Goal: Task Accomplishment & Management: Complete application form

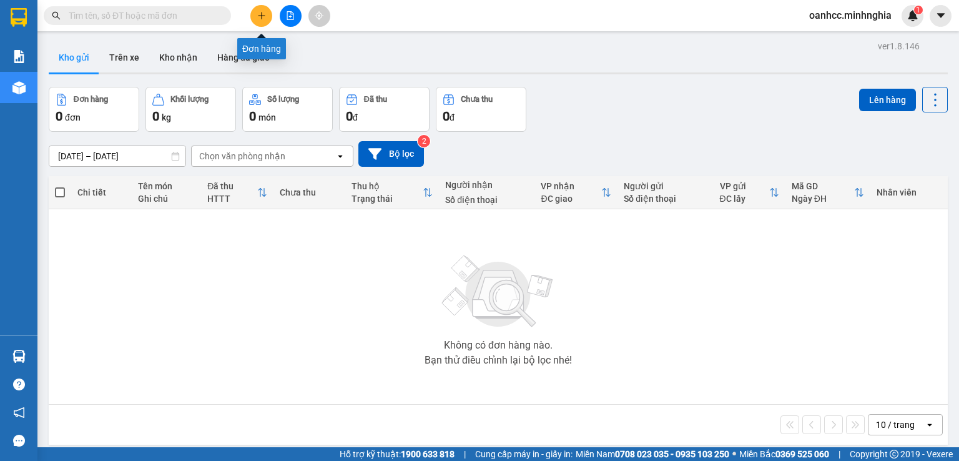
click at [262, 13] on icon "plus" at bounding box center [261, 15] width 1 height 7
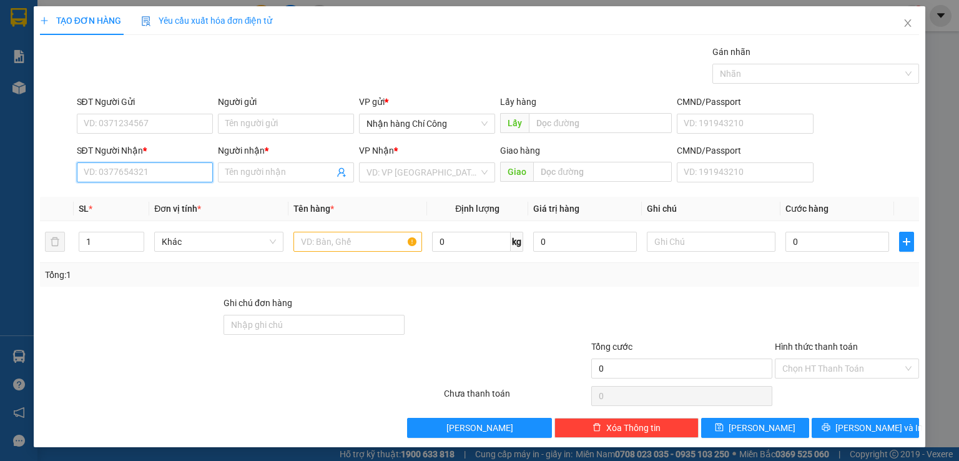
click at [157, 173] on input "SĐT Người Nhận *" at bounding box center [145, 172] width 136 height 20
click at [119, 194] on div "0988021420 - TIỀN" at bounding box center [143, 197] width 120 height 14
type input "0988021420"
type input "TIỀN"
type input "CX NGÃ 3 TÂN PHONG"
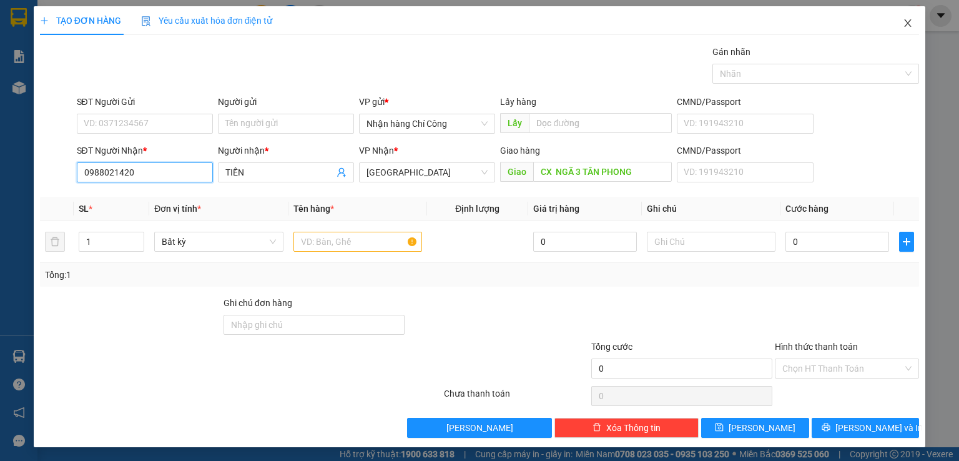
type input "0988021420"
click at [903, 22] on icon "close" at bounding box center [908, 23] width 10 height 10
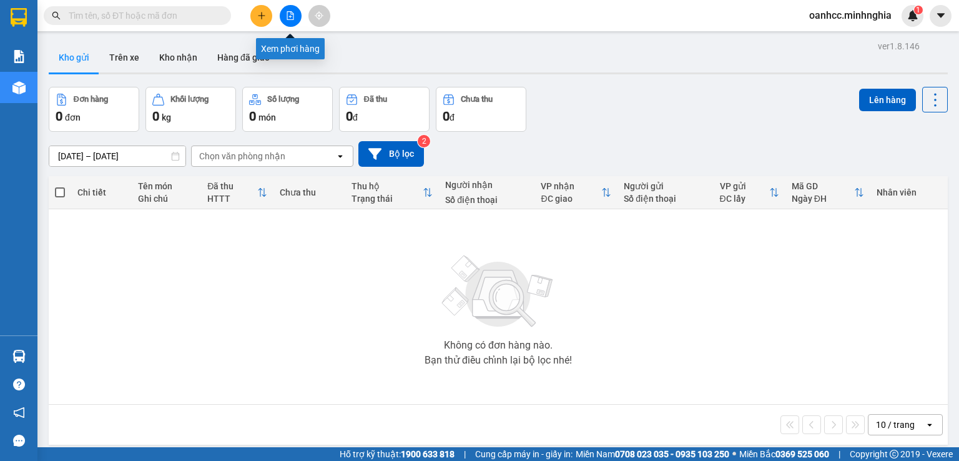
click at [291, 18] on icon "file-add" at bounding box center [290, 15] width 9 height 9
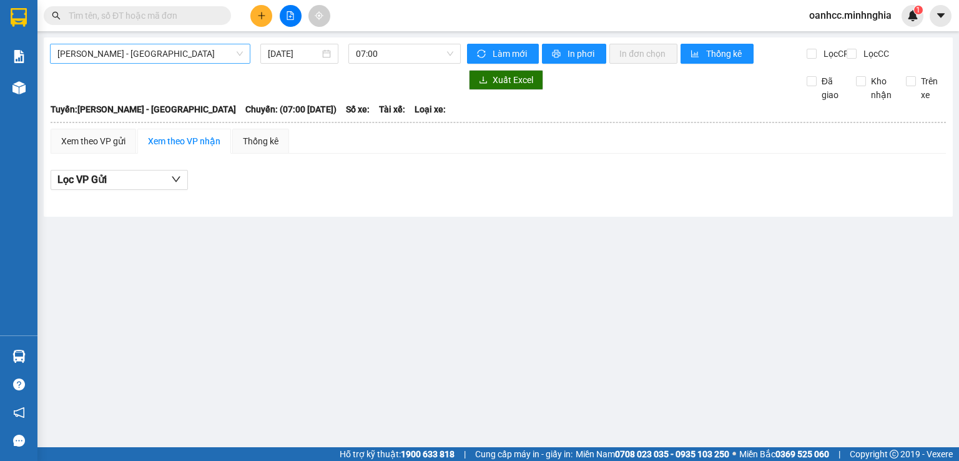
click at [156, 53] on span "Phan Rí - Sài Gòn" at bounding box center [149, 53] width 185 height 19
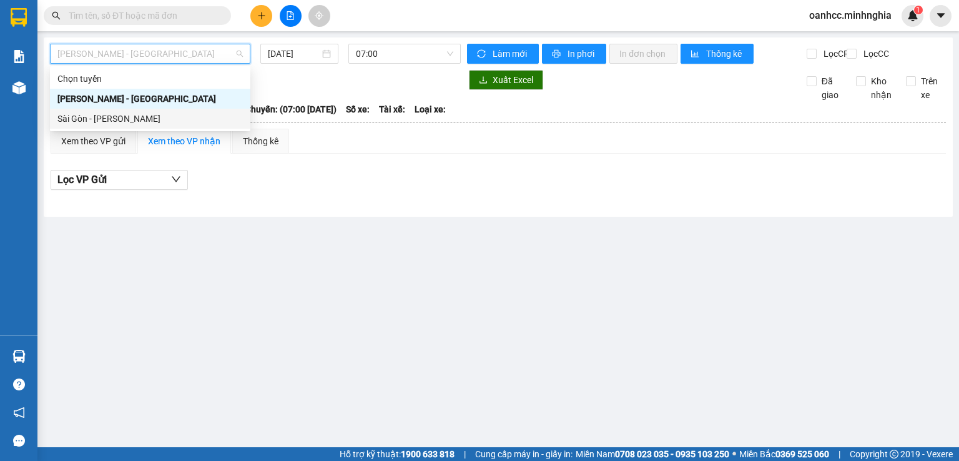
click at [113, 119] on div "Sài Gòn - Phan Rí" at bounding box center [149, 119] width 185 height 14
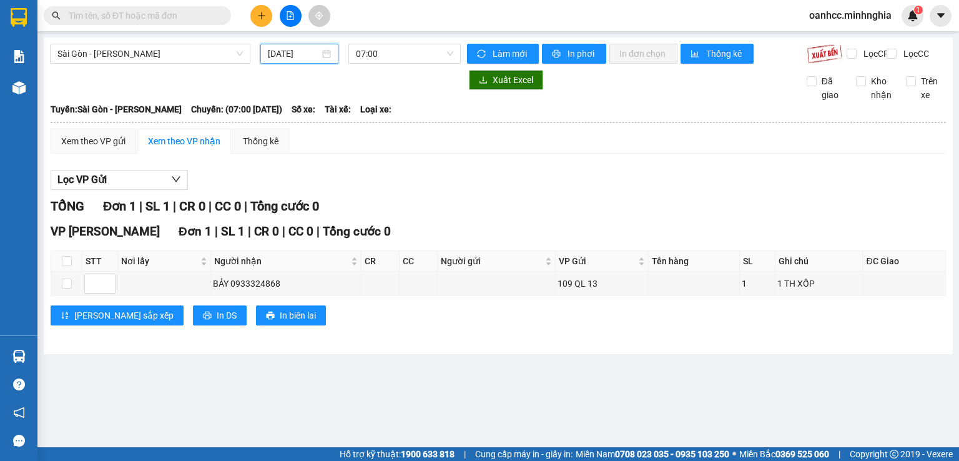
click at [301, 55] on input "13/10/2025" at bounding box center [293, 54] width 51 height 14
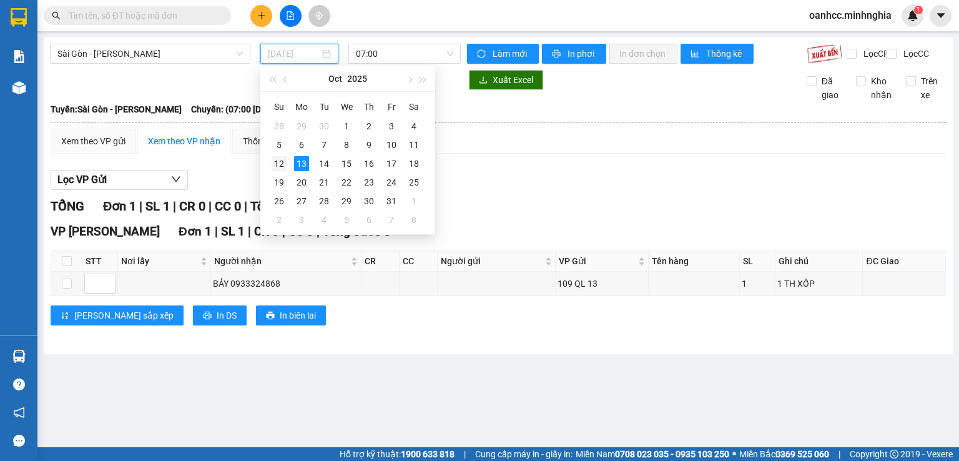
click at [278, 165] on div "12" at bounding box center [279, 163] width 15 height 15
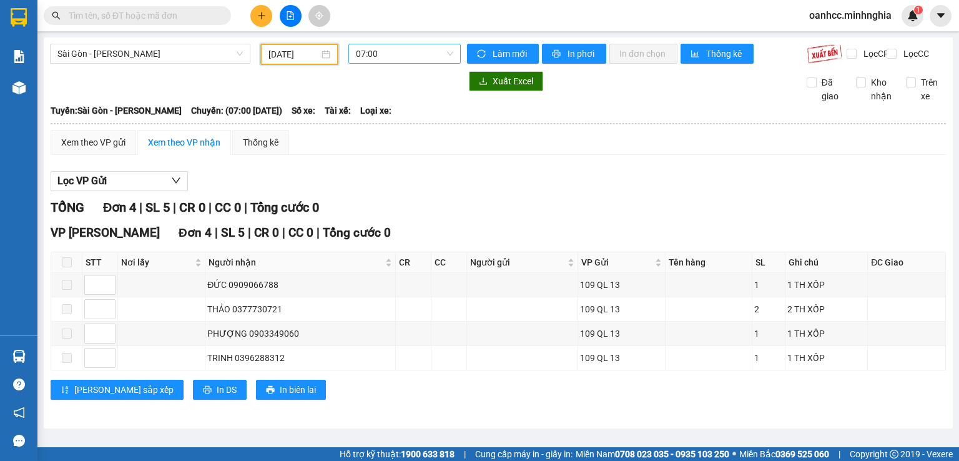
click at [405, 58] on span "07:00" at bounding box center [405, 53] width 98 height 19
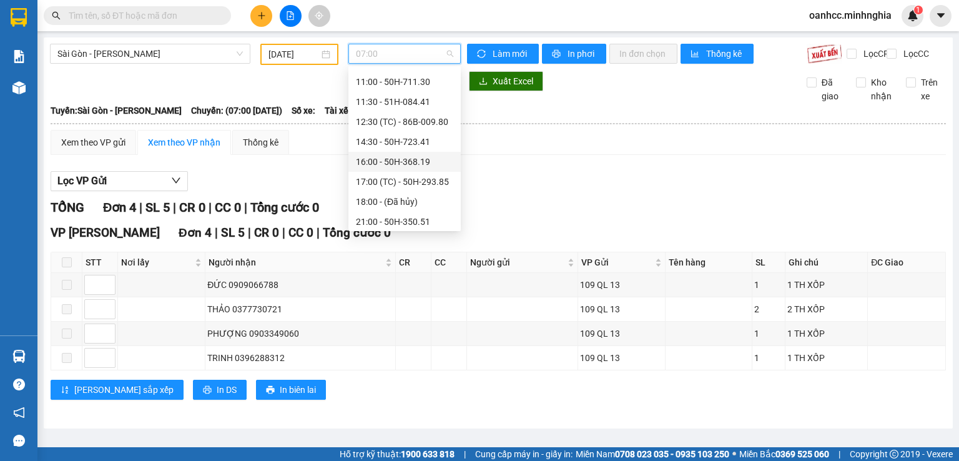
scroll to position [140, 0]
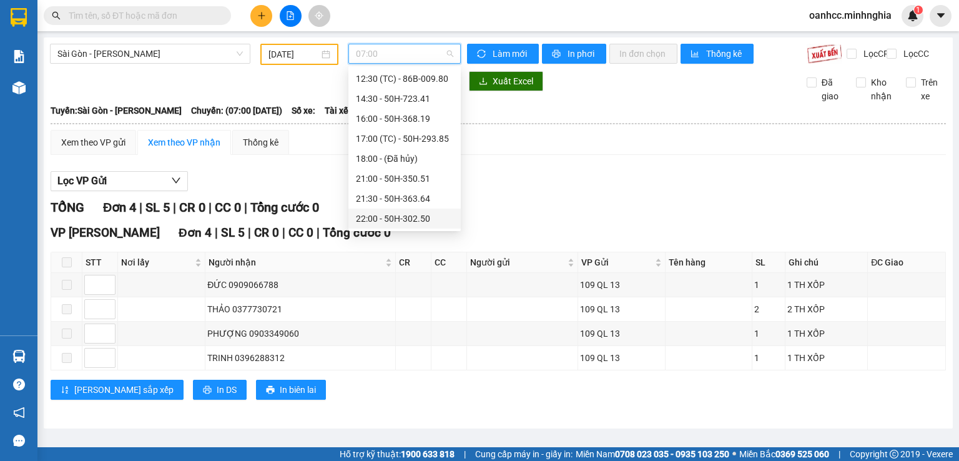
click at [410, 220] on div "22:00 - 50H-302.50" at bounding box center [404, 219] width 97 height 14
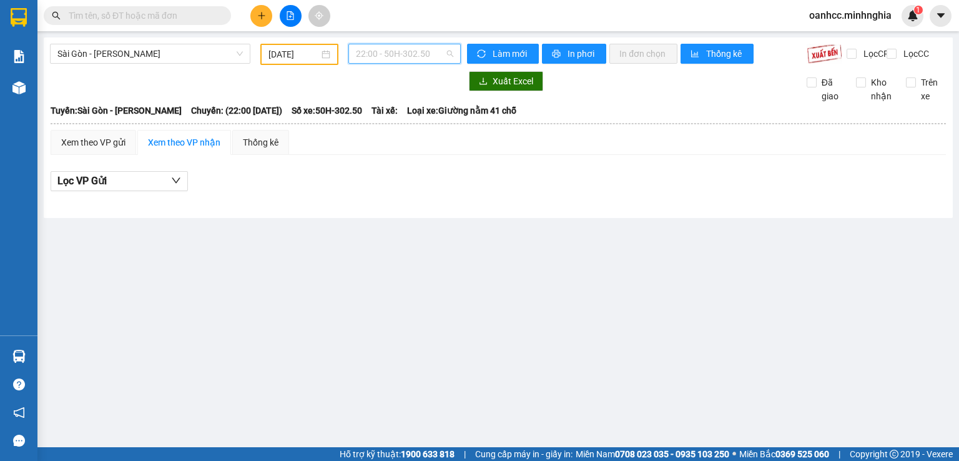
click at [383, 55] on span "22:00 - 50H-302.50" at bounding box center [405, 53] width 98 height 19
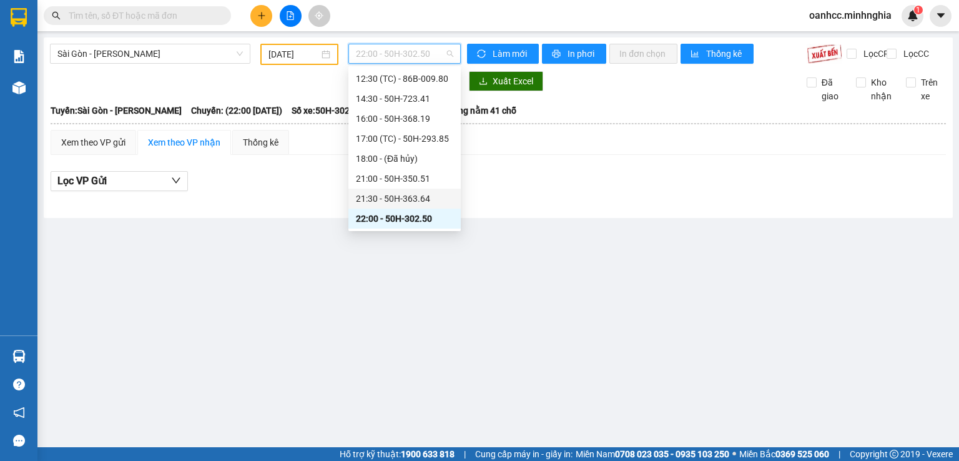
click at [393, 195] on div "21:30 - 50H-363.64" at bounding box center [404, 199] width 97 height 14
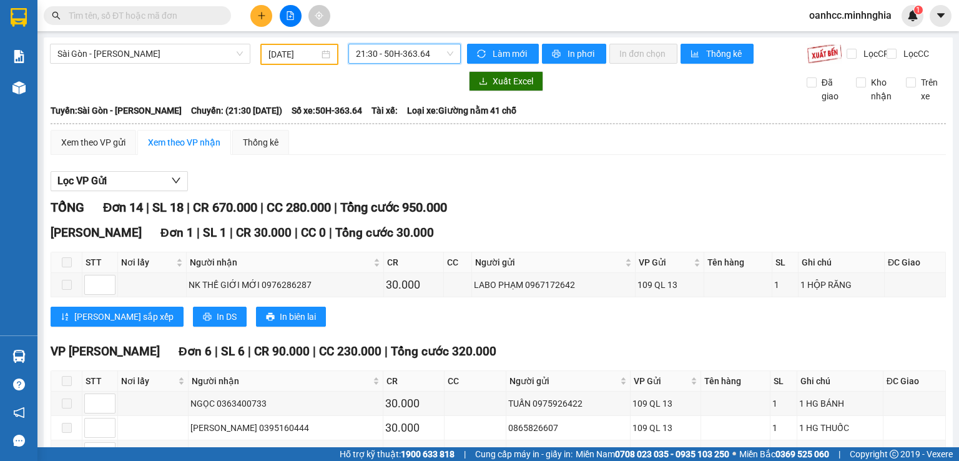
click at [291, 56] on input "12/10/2025" at bounding box center [294, 54] width 50 height 14
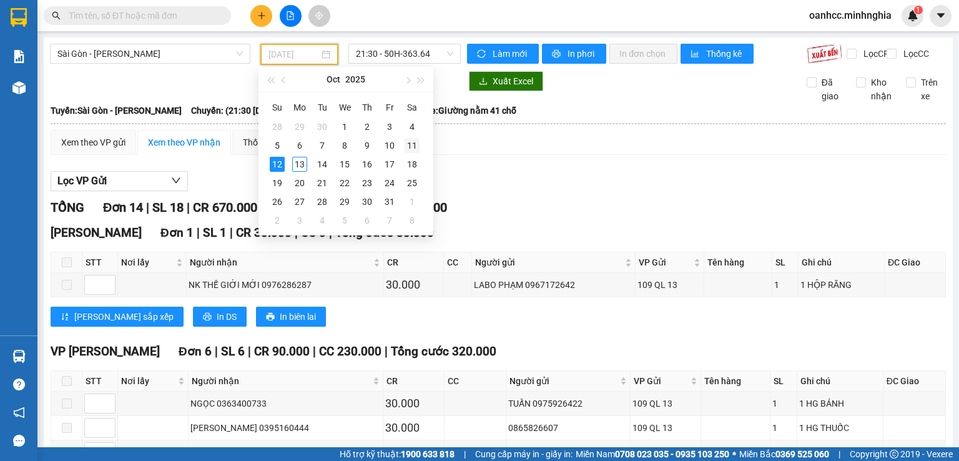
click at [411, 146] on div "11" at bounding box center [412, 145] width 15 height 15
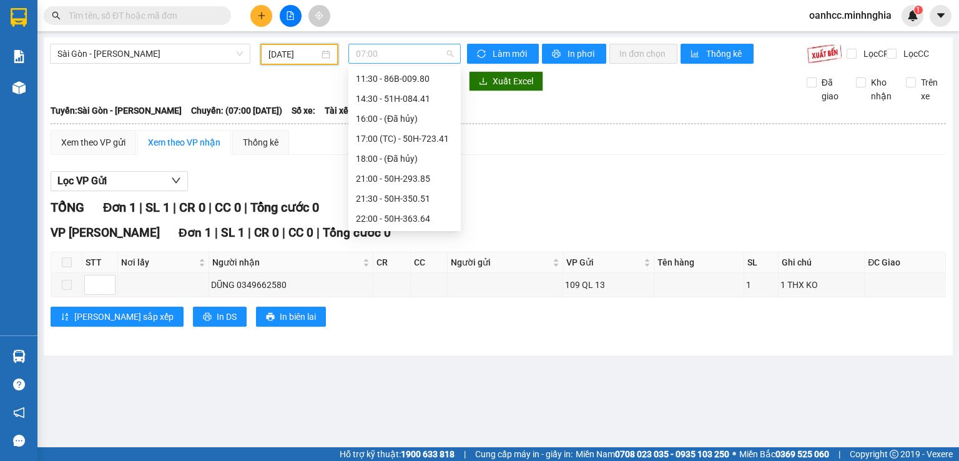
click at [389, 61] on span "07:00" at bounding box center [405, 53] width 98 height 19
click at [407, 101] on div "07:30 - 50H-302.50" at bounding box center [404, 99] width 97 height 14
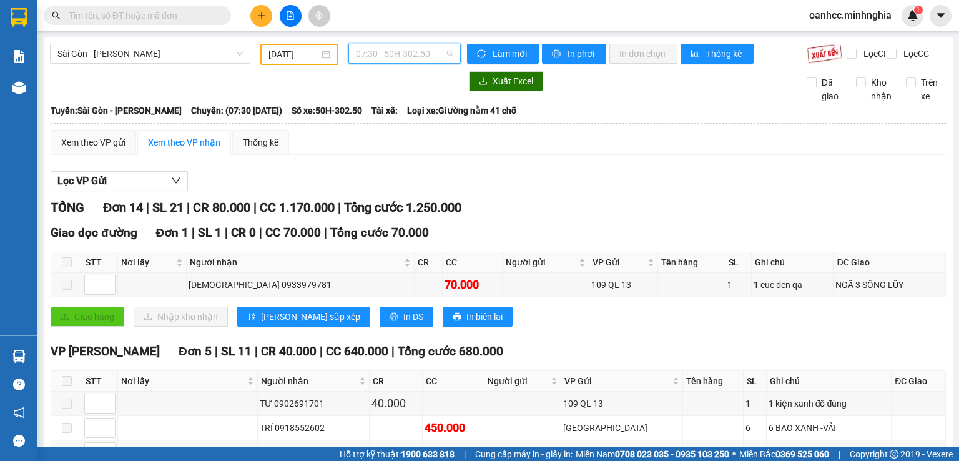
click at [400, 61] on span "07:30 - 50H-302.50" at bounding box center [405, 53] width 98 height 19
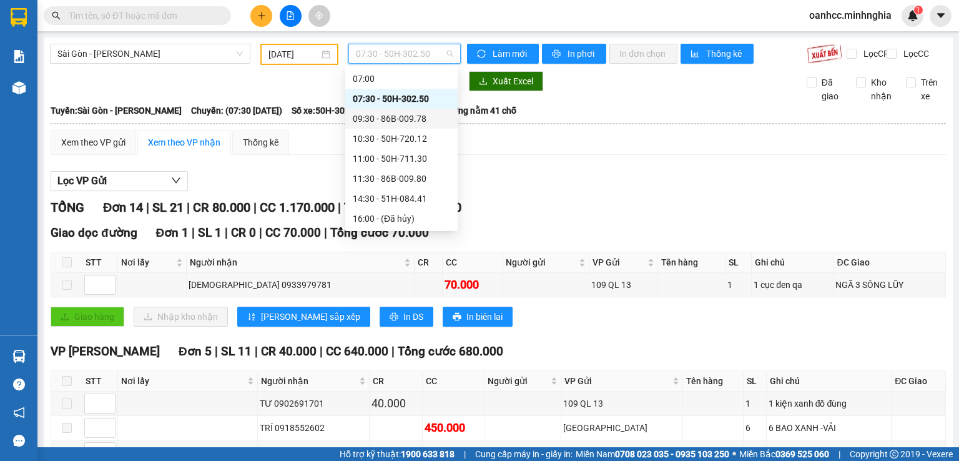
click at [396, 117] on div "09:30 - 86B-009.78" at bounding box center [401, 119] width 97 height 14
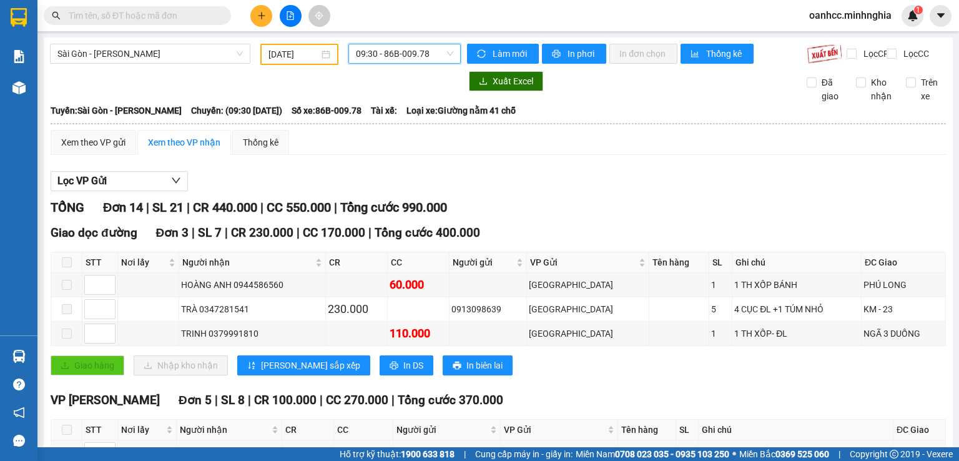
click at [397, 54] on span "09:30 - 86B-009.78" at bounding box center [405, 53] width 98 height 19
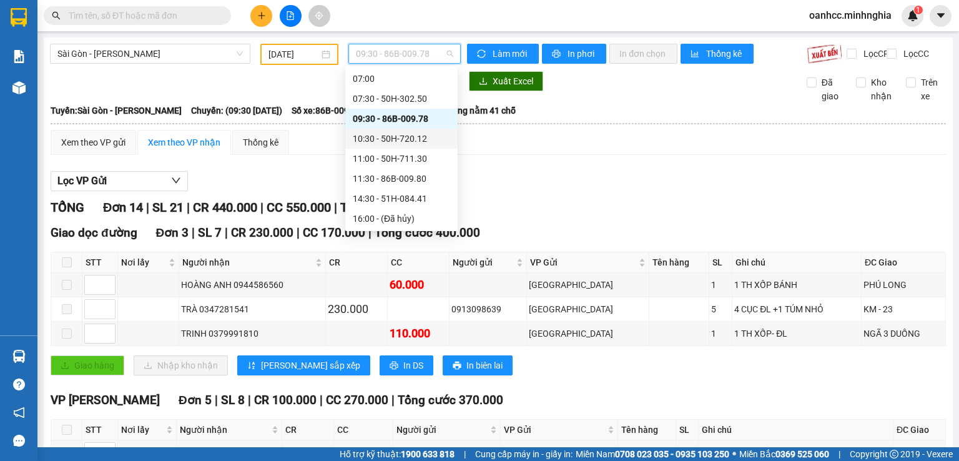
click at [390, 142] on div "10:30 - 50H-720.12" at bounding box center [401, 139] width 97 height 14
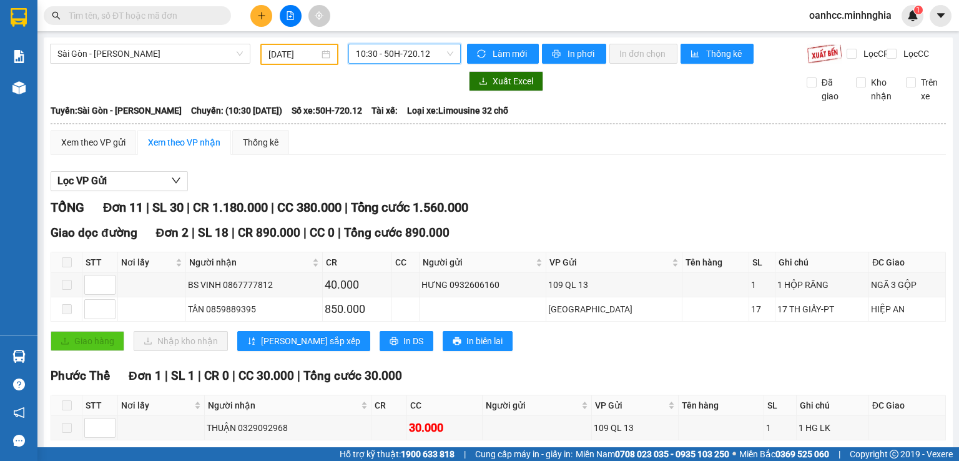
click at [385, 57] on span "10:30 - 50H-720.12" at bounding box center [405, 53] width 98 height 19
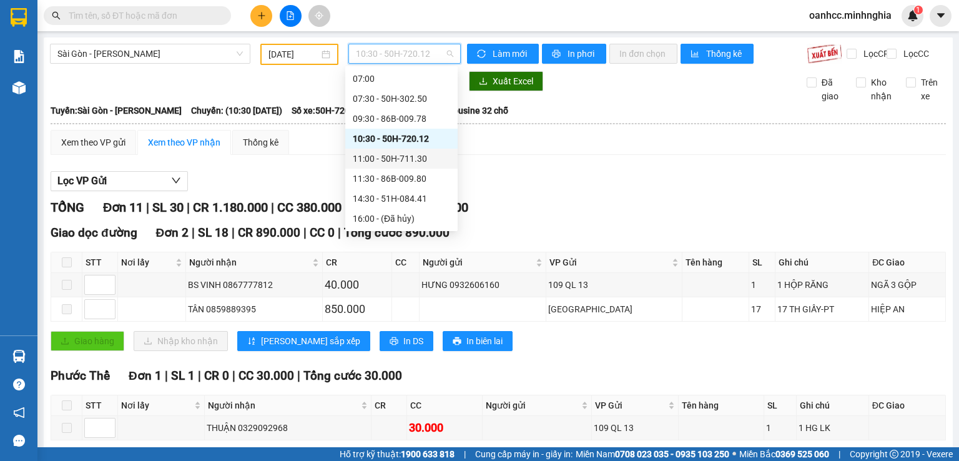
click at [383, 159] on div "11:00 - 50H-711.30" at bounding box center [401, 159] width 97 height 14
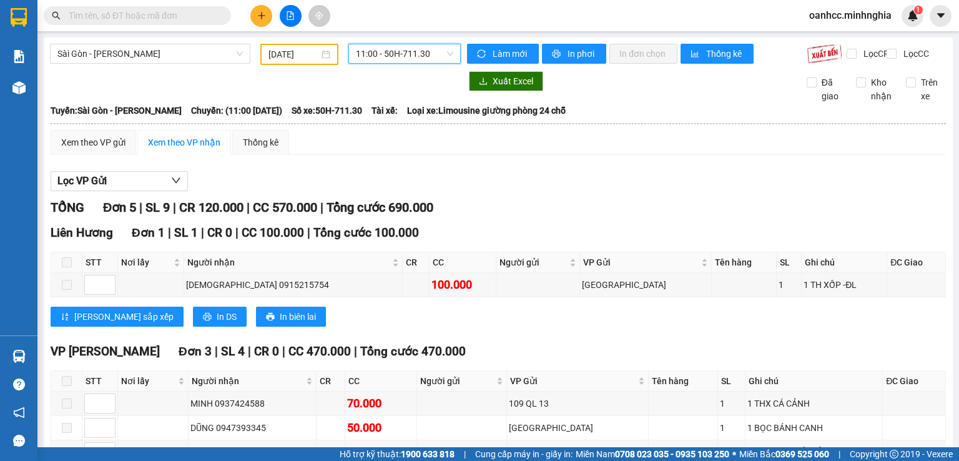
click at [394, 58] on span "11:00 - 50H-711.30" at bounding box center [405, 53] width 98 height 19
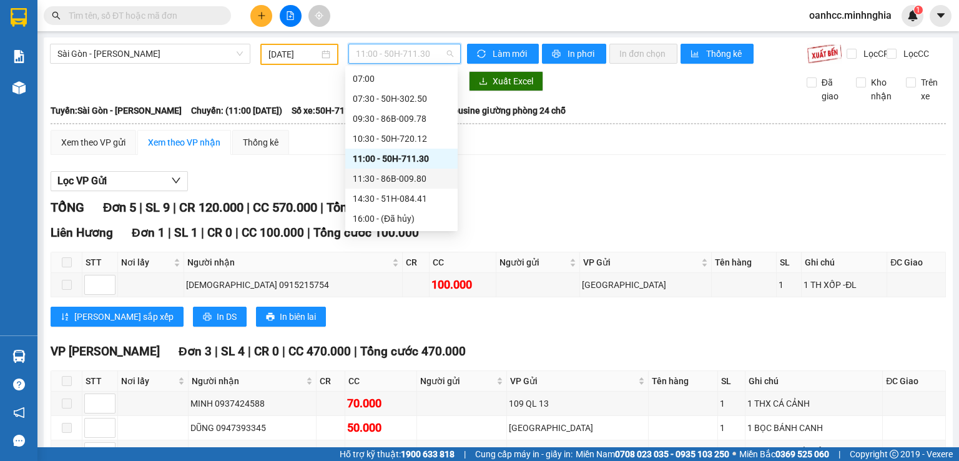
click at [392, 180] on div "11:30 - 86B-009.80" at bounding box center [401, 179] width 97 height 14
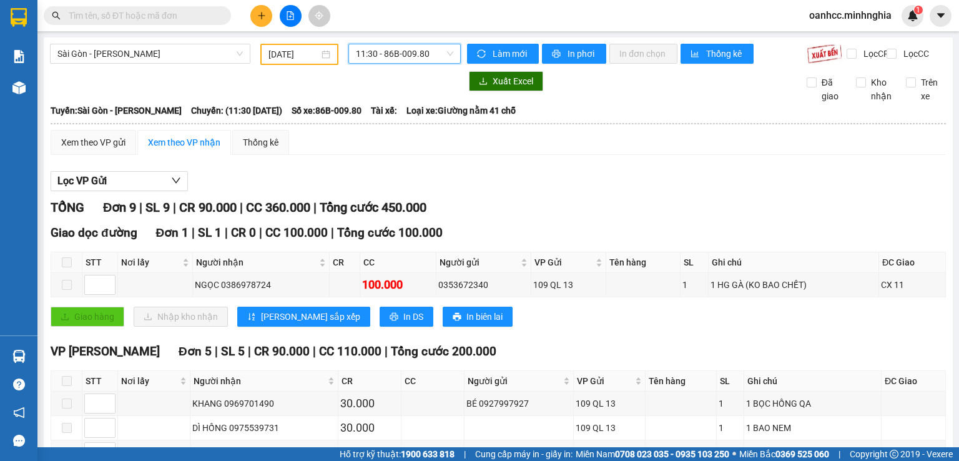
click at [374, 61] on span "11:30 - 86B-009.80" at bounding box center [405, 53] width 98 height 19
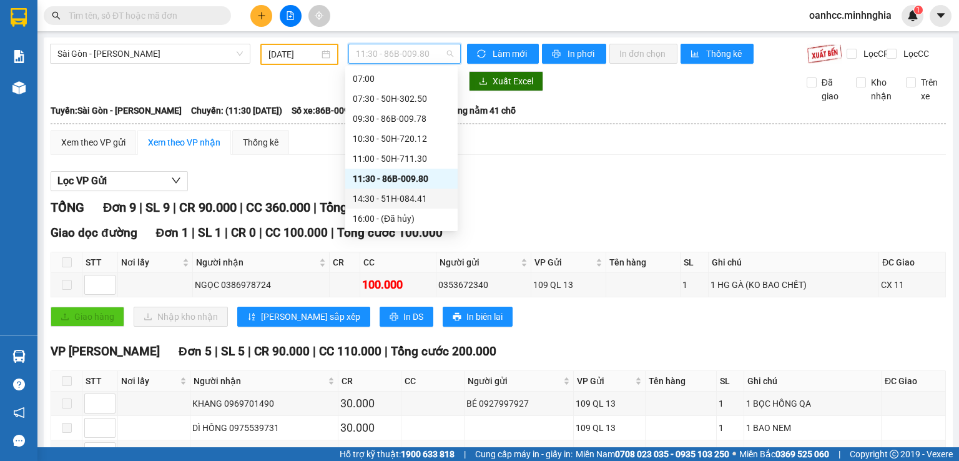
click at [376, 195] on div "14:30 - 51H-084.41" at bounding box center [401, 199] width 97 height 14
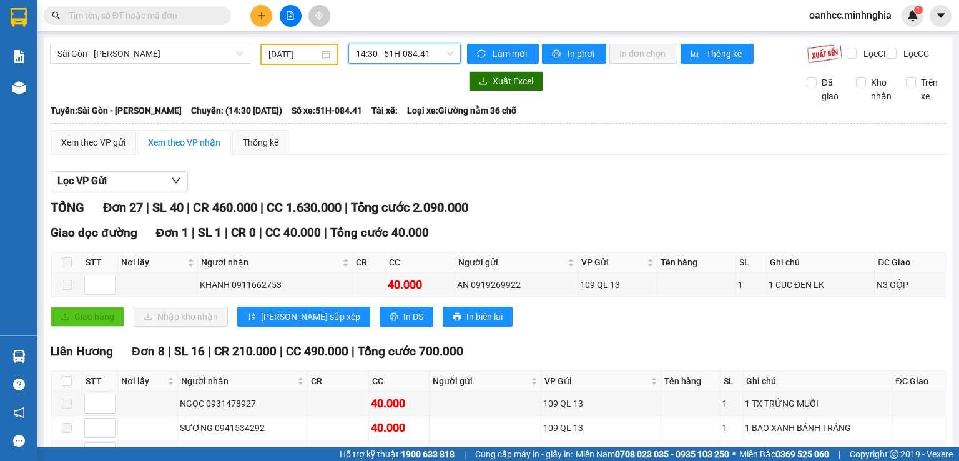
click at [395, 55] on span "14:30 - 51H-084.41" at bounding box center [405, 53] width 98 height 19
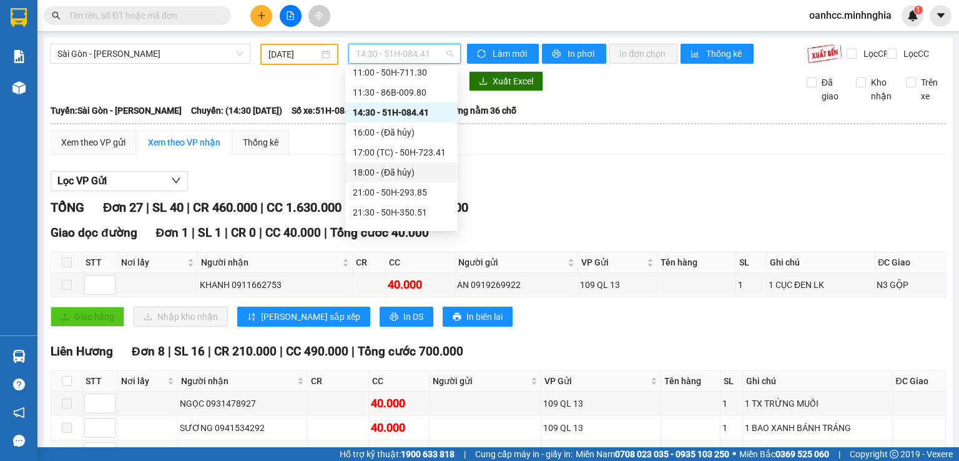
scroll to position [120, 0]
click at [402, 140] on div "17:00 (TC) - 50H-723.41" at bounding box center [401, 139] width 97 height 14
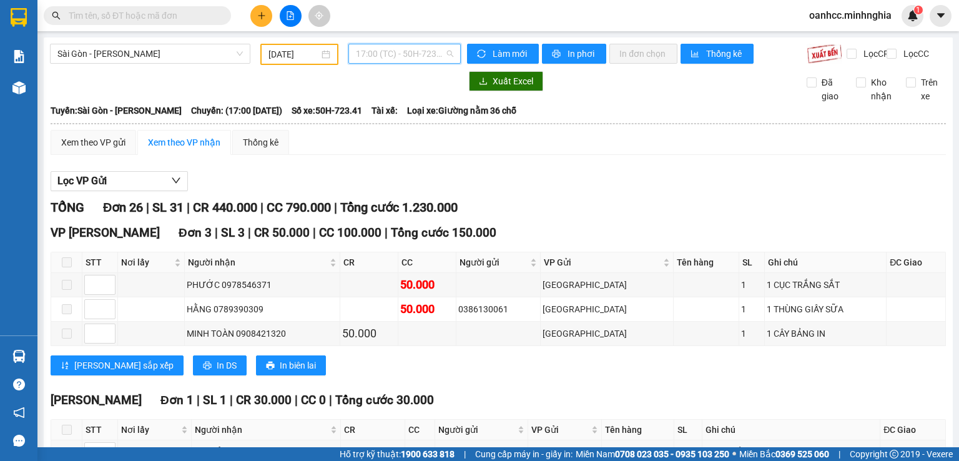
click at [404, 58] on span "17:00 (TC) - 50H-723.41" at bounding box center [405, 53] width 98 height 19
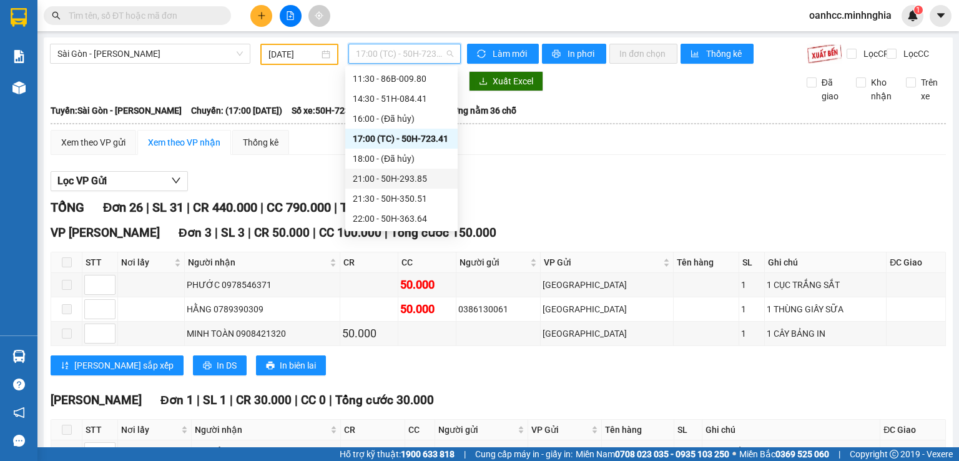
click at [380, 178] on div "21:00 - 50H-293.85" at bounding box center [401, 179] width 97 height 14
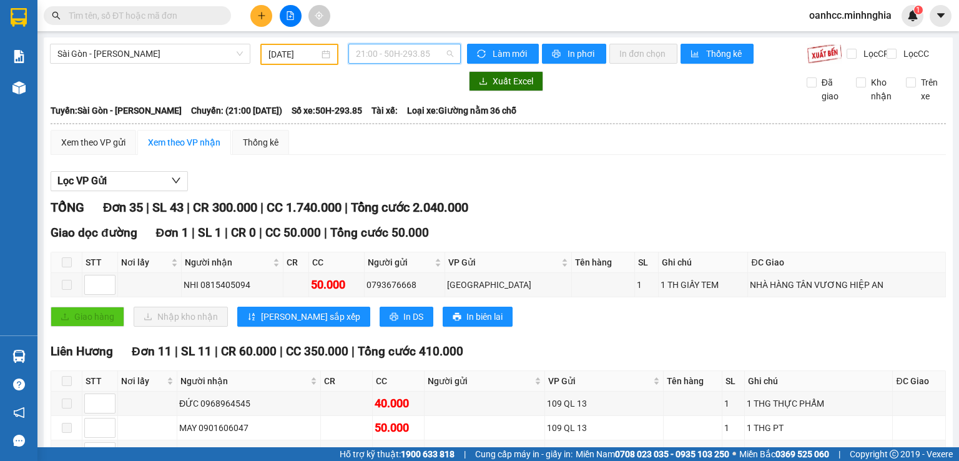
click at [385, 62] on span "21:00 - 50H-293.85" at bounding box center [405, 53] width 98 height 19
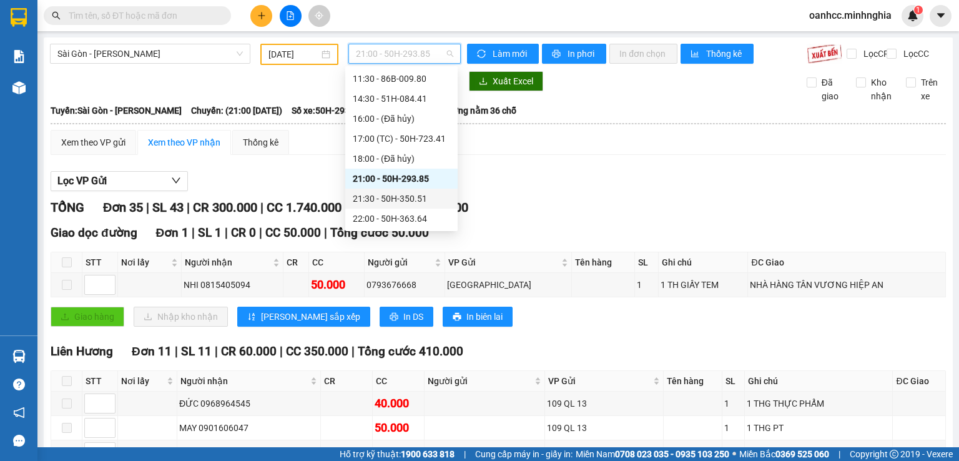
click at [389, 199] on div "21:30 - 50H-350.51" at bounding box center [401, 199] width 97 height 14
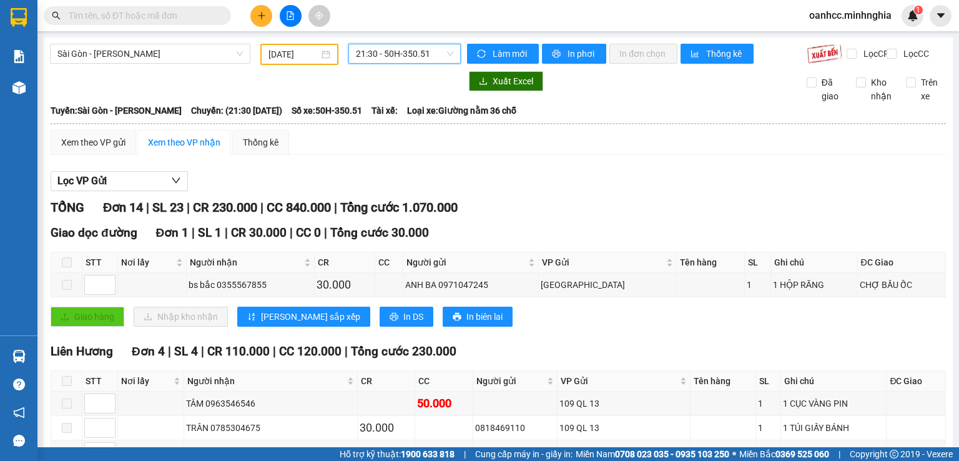
click at [397, 52] on span "21:30 - 50H-350.51" at bounding box center [405, 53] width 98 height 19
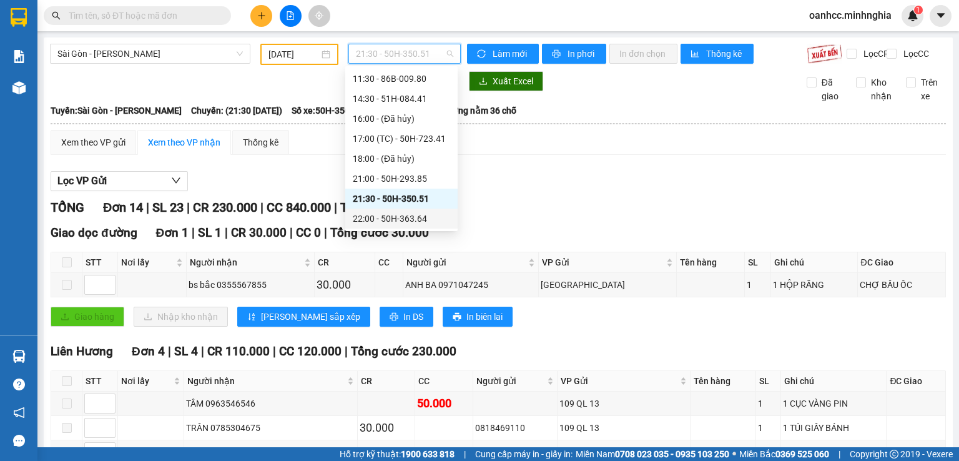
click at [381, 215] on div "22:00 - 50H-363.64" at bounding box center [401, 219] width 97 height 14
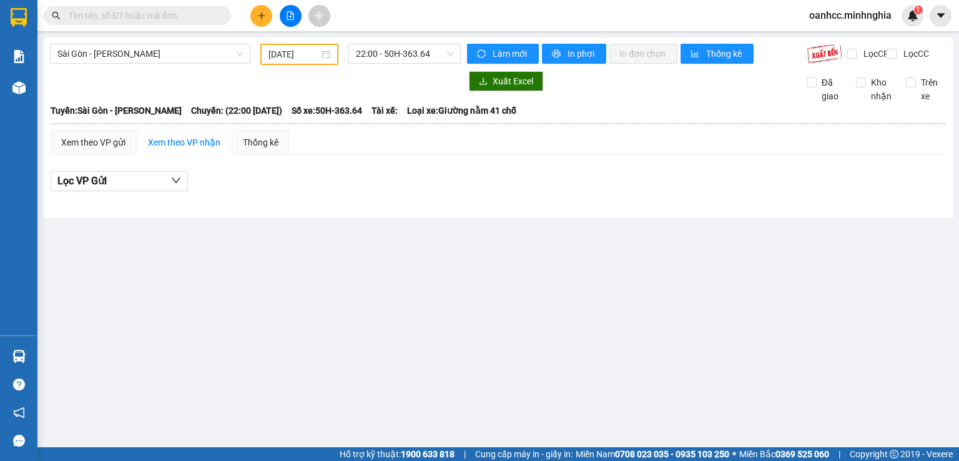
click at [303, 62] on div "11/10/2025" at bounding box center [298, 54] width 77 height 21
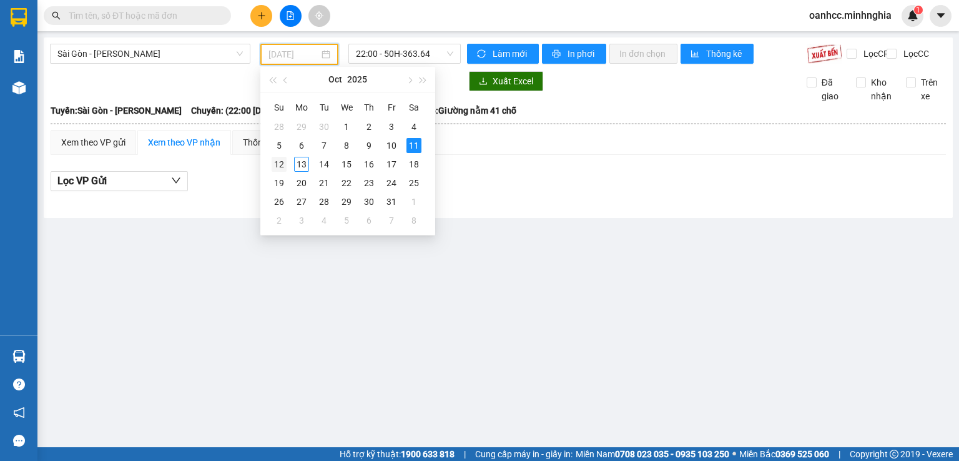
click at [277, 165] on div "12" at bounding box center [279, 164] width 15 height 15
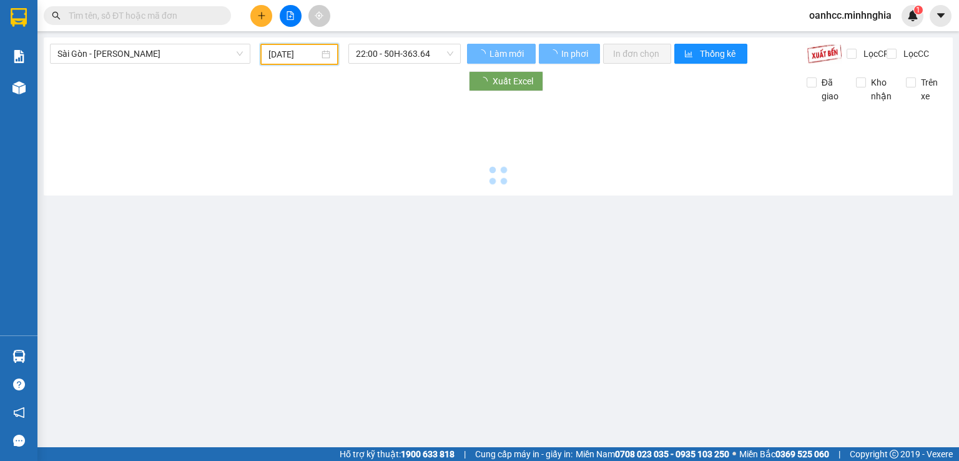
type input "12/10/2025"
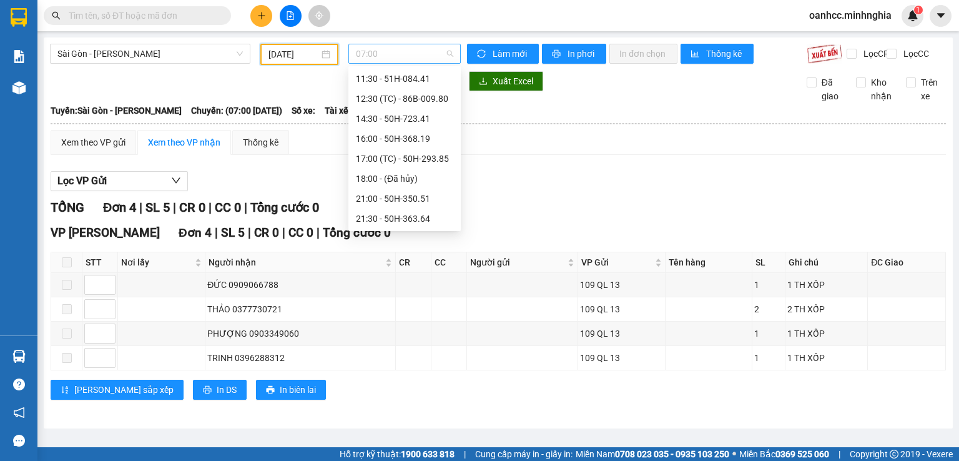
click at [377, 51] on span "07:00" at bounding box center [405, 53] width 98 height 19
click at [385, 216] on div "22:00 - 50H-302.50" at bounding box center [404, 219] width 97 height 14
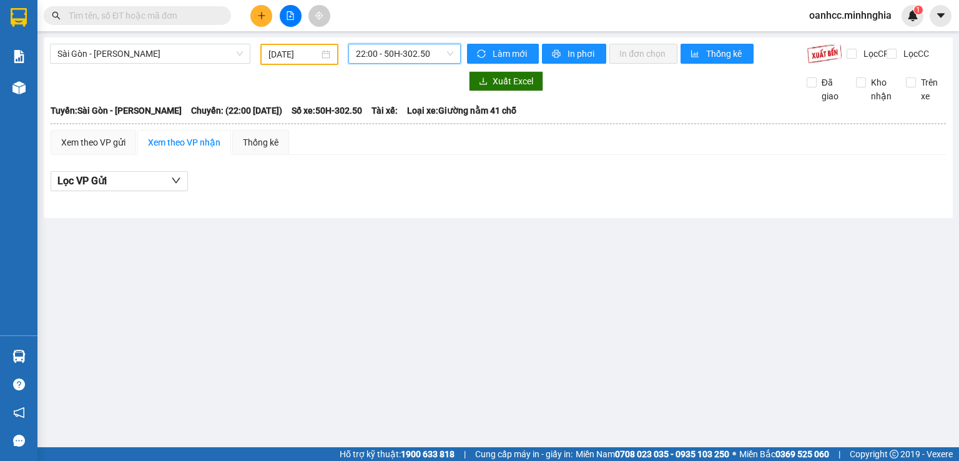
click at [390, 61] on span "22:00 - 50H-302.50" at bounding box center [405, 53] width 98 height 19
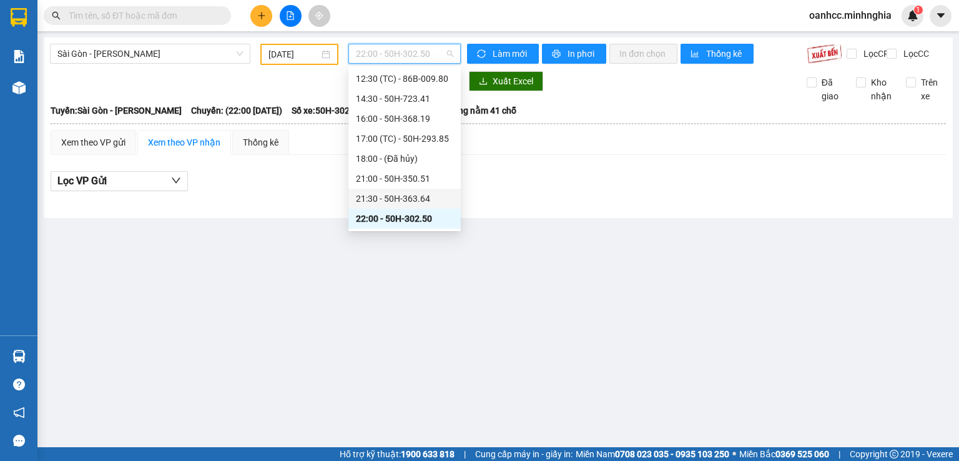
click at [402, 198] on div "21:30 - 50H-363.64" at bounding box center [404, 199] width 97 height 14
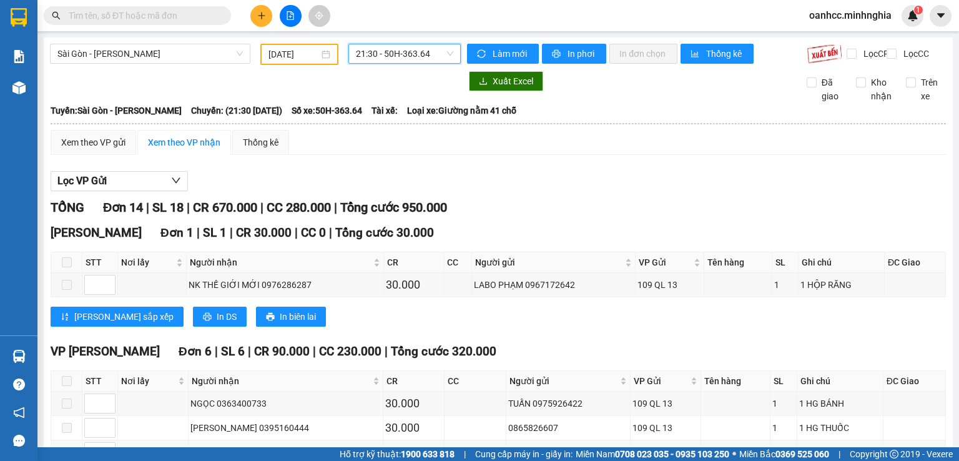
click at [390, 56] on span "21:30 - 50H-363.64" at bounding box center [405, 53] width 98 height 19
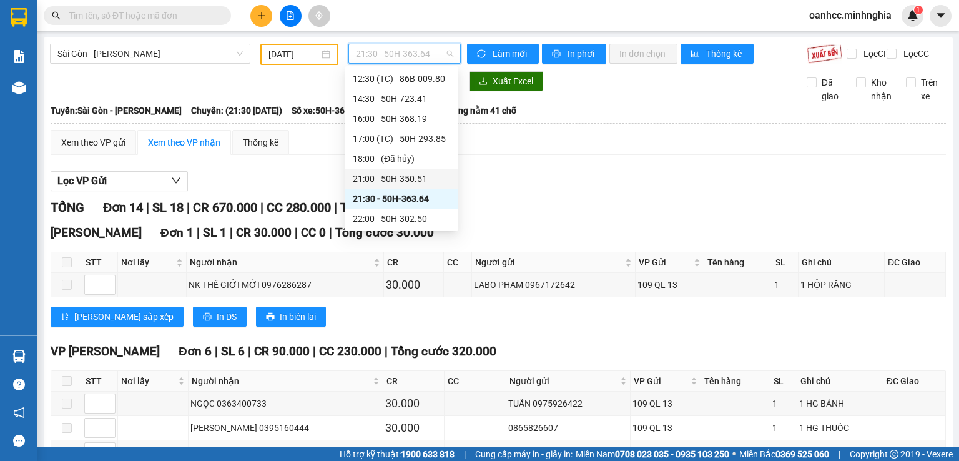
click at [397, 178] on div "21:00 - 50H-350.51" at bounding box center [401, 179] width 97 height 14
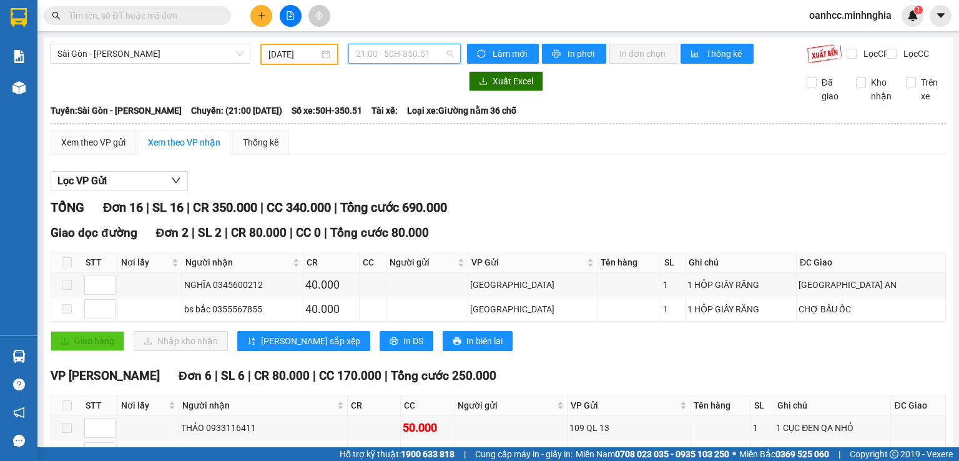
click at [402, 54] on span "21:00 - 50H-350.51" at bounding box center [405, 53] width 98 height 19
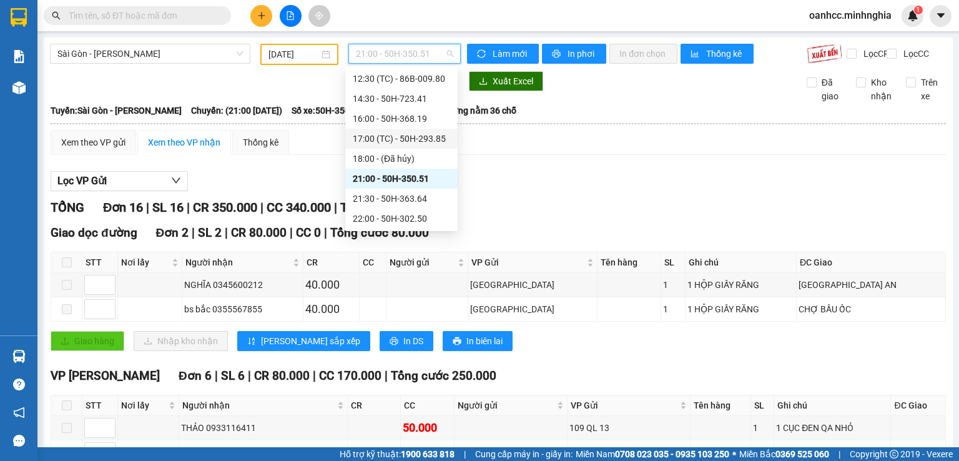
click at [405, 141] on div "17:00 (TC) - 50H-293.85" at bounding box center [401, 139] width 97 height 14
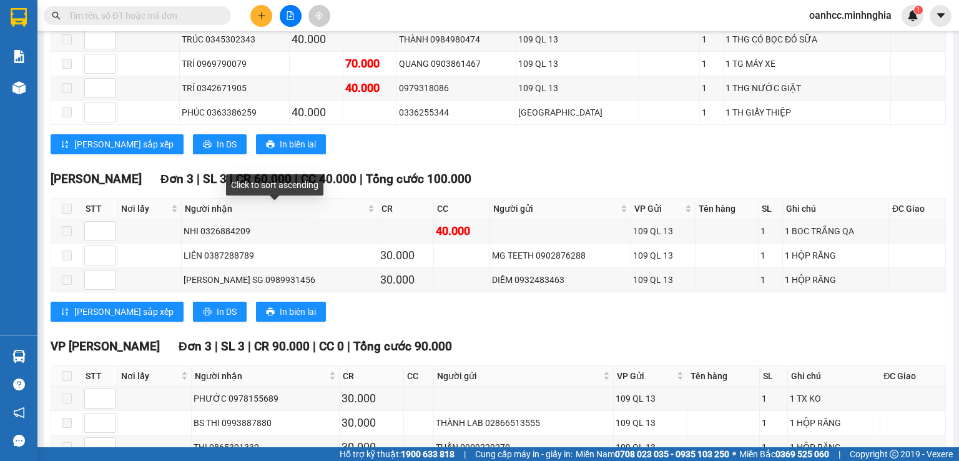
scroll to position [625, 0]
